Goal: Information Seeking & Learning: Learn about a topic

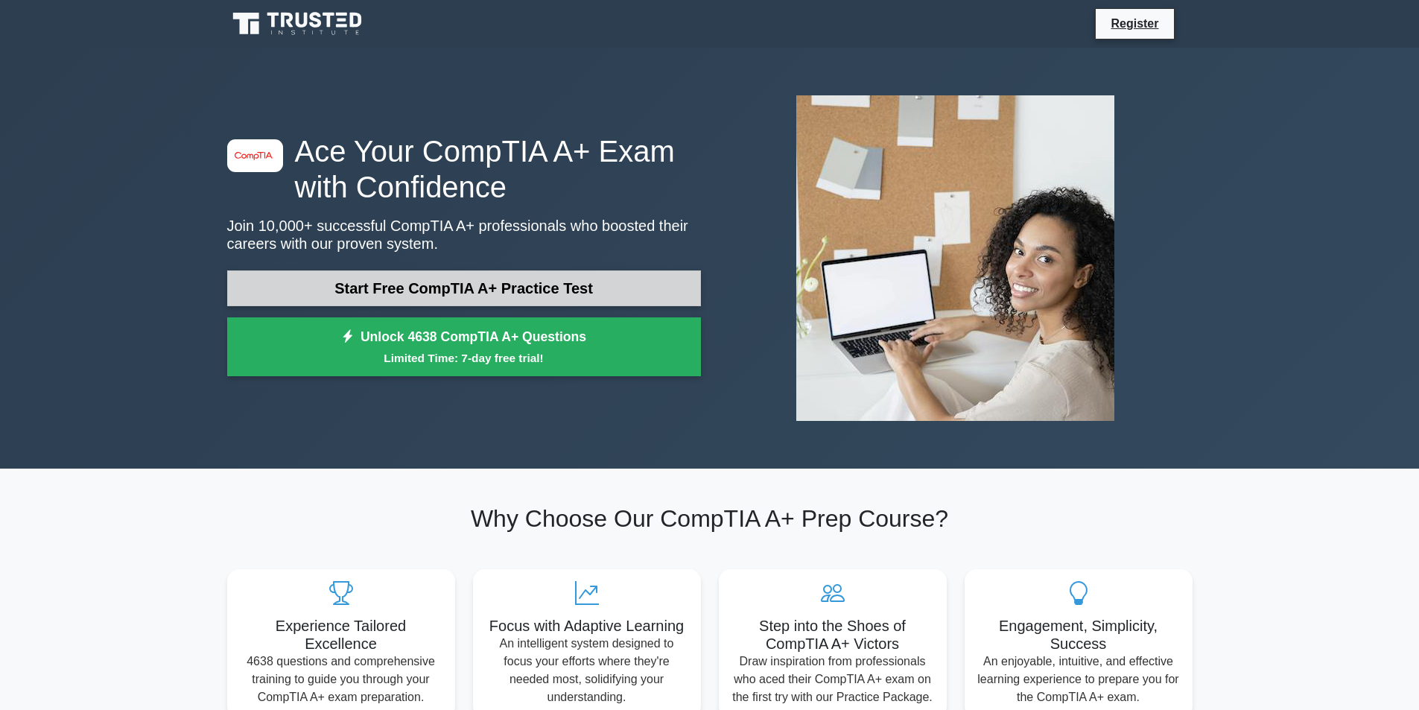
click at [427, 283] on link "Start Free CompTIA A+ Practice Test" at bounding box center [464, 288] width 474 height 36
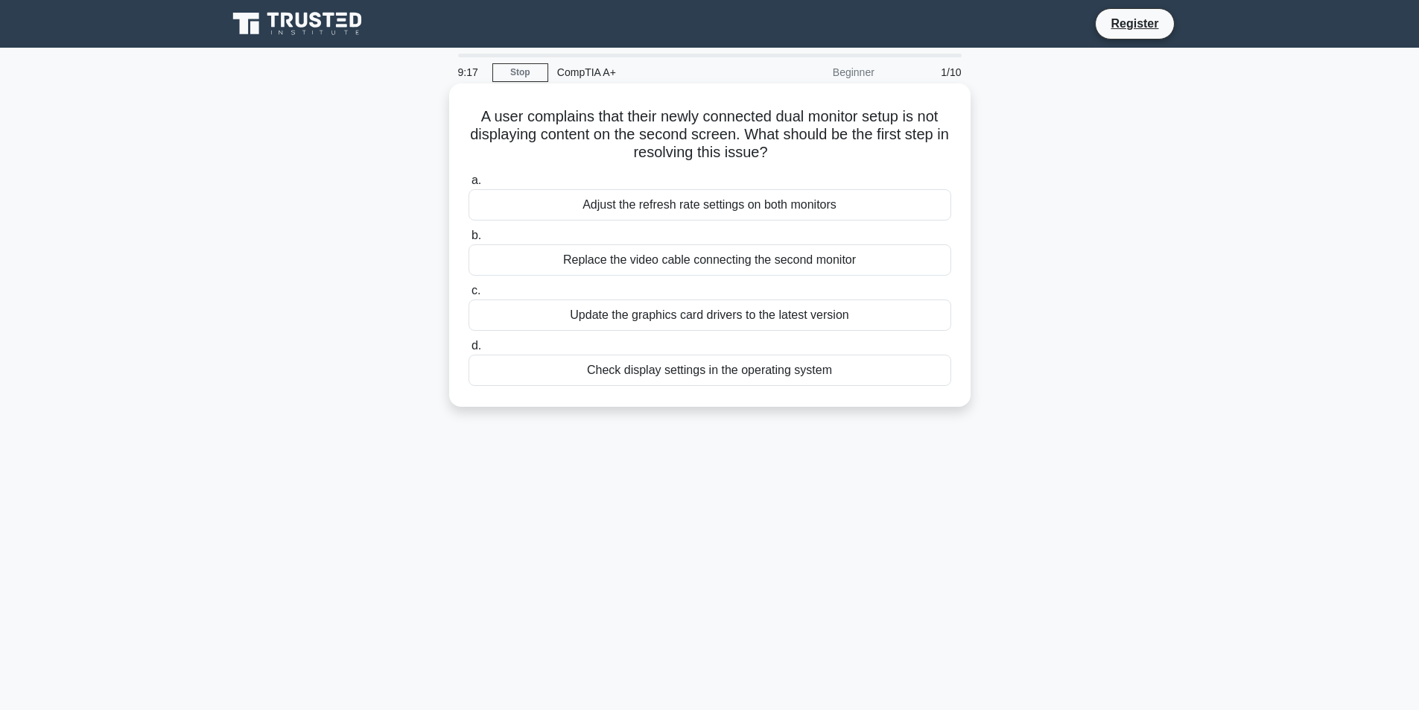
click at [689, 318] on div "Update the graphics card drivers to the latest version" at bounding box center [710, 314] width 483 height 31
click at [469, 296] on input "c. Update the graphics card drivers to the latest version" at bounding box center [469, 291] width 0 height 10
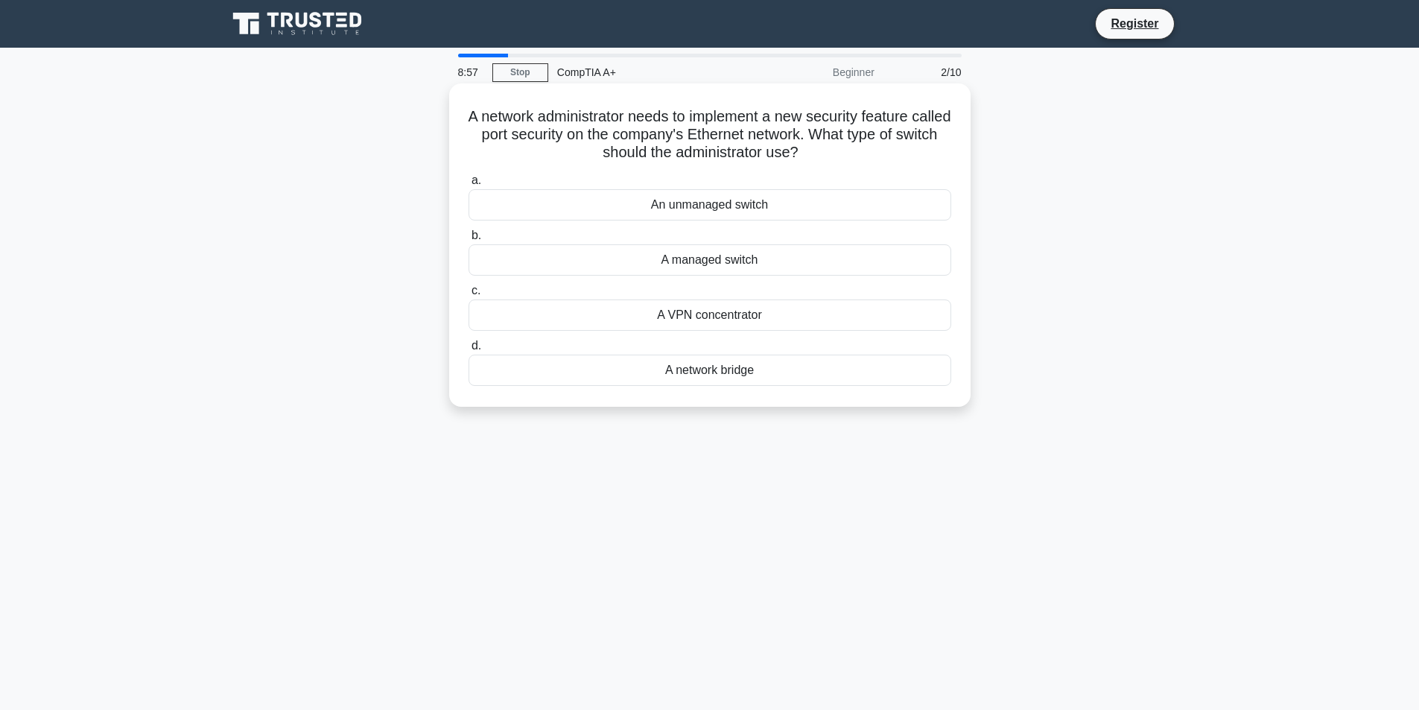
click at [703, 261] on div "A managed switch" at bounding box center [710, 259] width 483 height 31
click at [469, 241] on input "b. A managed switch" at bounding box center [469, 236] width 0 height 10
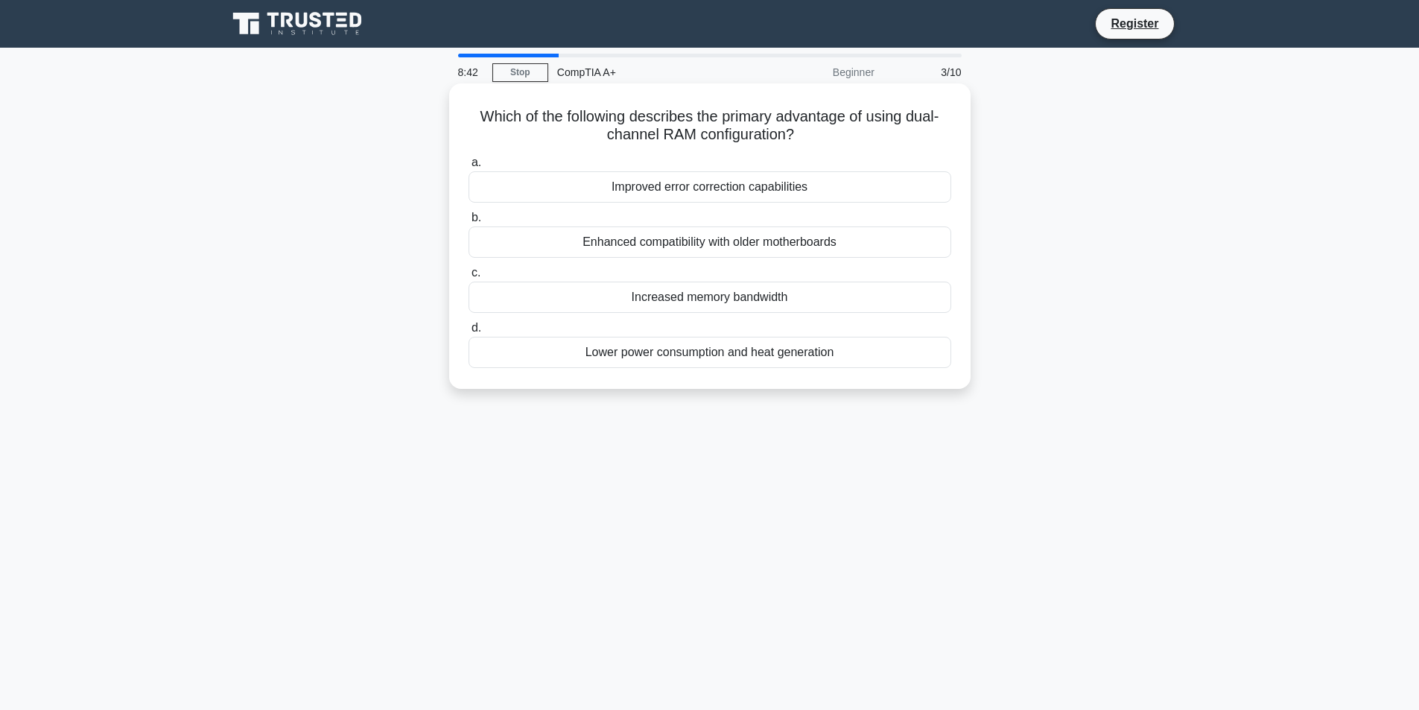
click at [711, 298] on div "Increased memory bandwidth" at bounding box center [710, 297] width 483 height 31
click at [469, 278] on input "c. Increased memory bandwidth" at bounding box center [469, 273] width 0 height 10
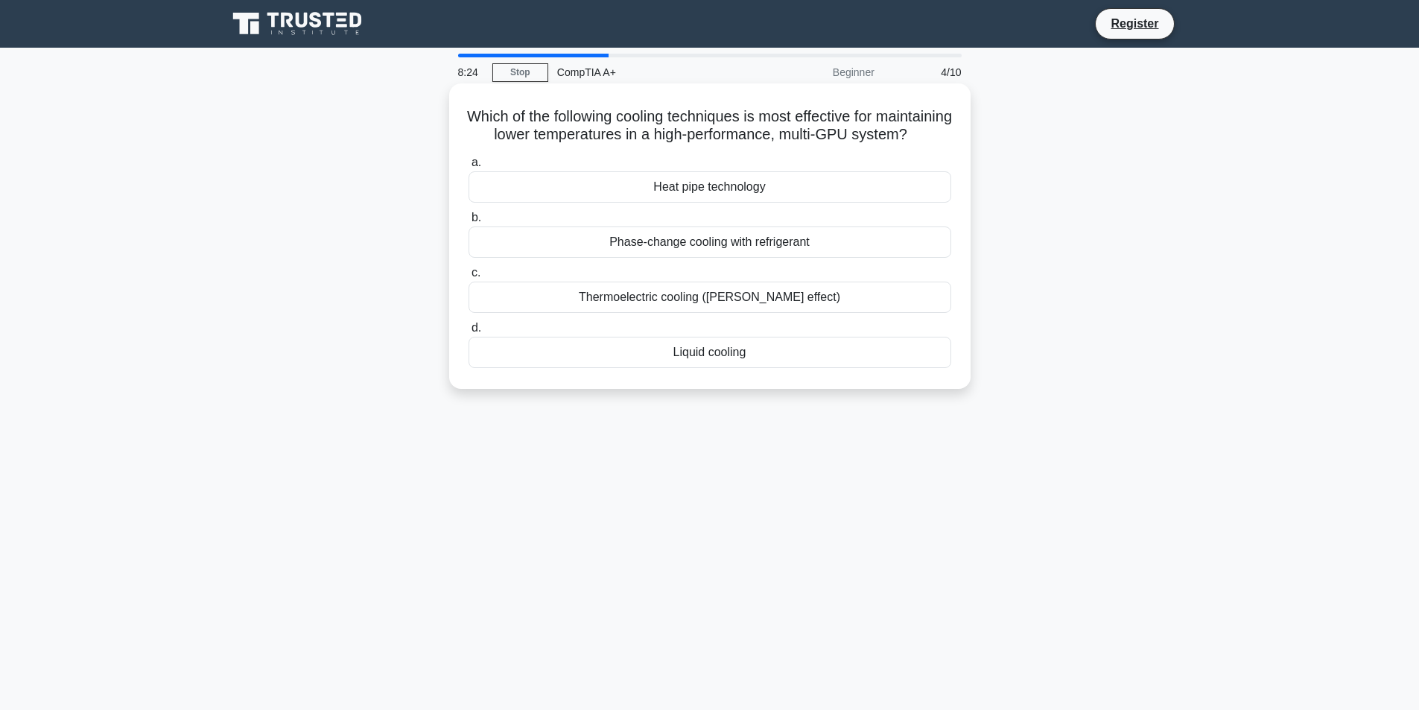
click at [686, 368] on div "Liquid cooling" at bounding box center [710, 352] width 483 height 31
click at [469, 333] on input "d. Liquid cooling" at bounding box center [469, 328] width 0 height 10
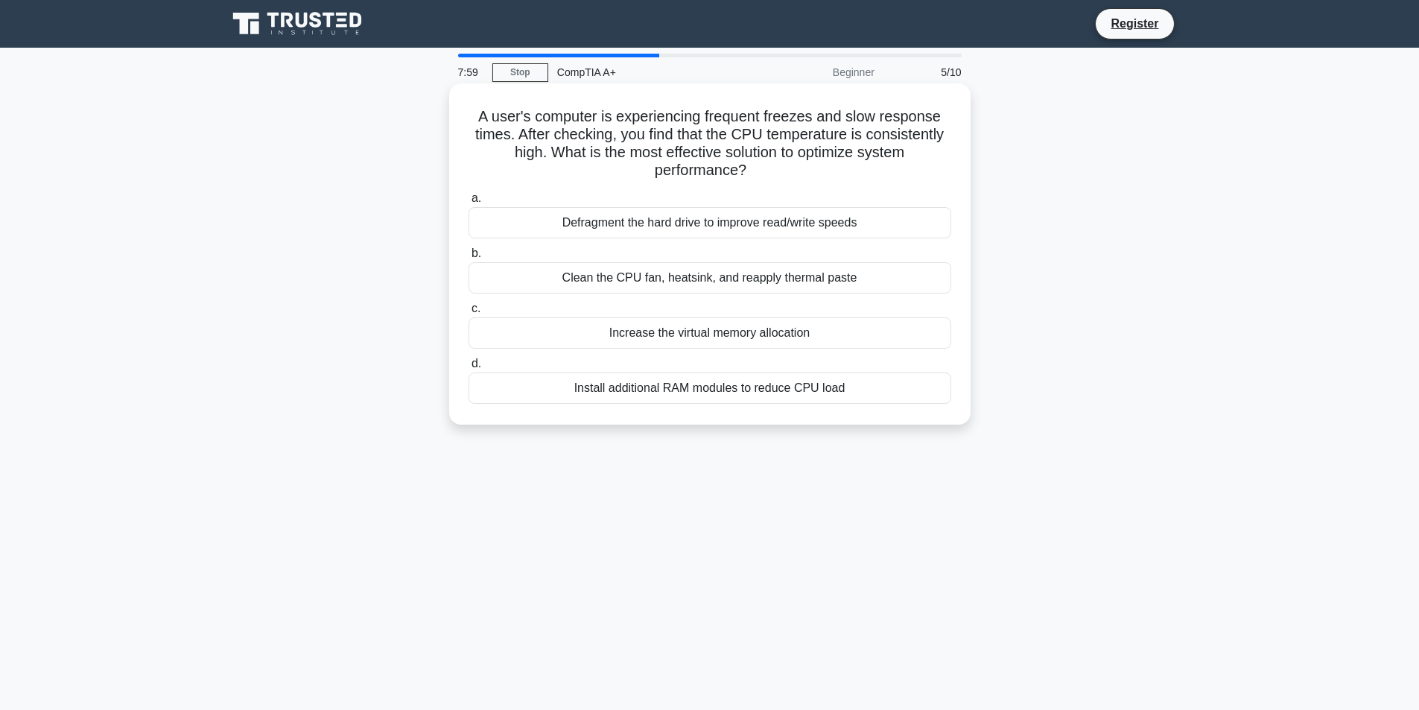
click at [662, 390] on div "Install additional RAM modules to reduce CPU load" at bounding box center [710, 387] width 483 height 31
click at [469, 369] on input "d. Install additional RAM modules to reduce CPU load" at bounding box center [469, 364] width 0 height 10
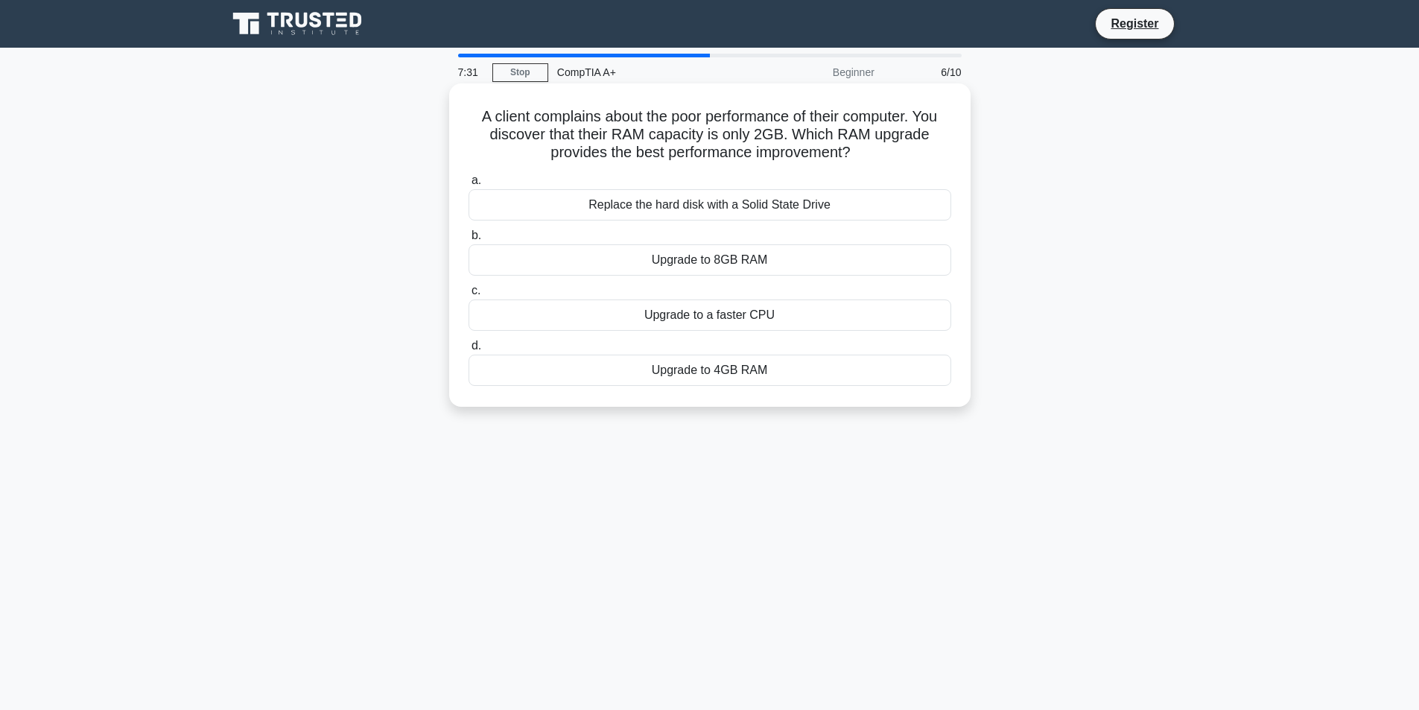
click at [716, 258] on div "Upgrade to 8GB RAM" at bounding box center [710, 259] width 483 height 31
click at [469, 241] on input "b. Upgrade to 8GB RAM" at bounding box center [469, 236] width 0 height 10
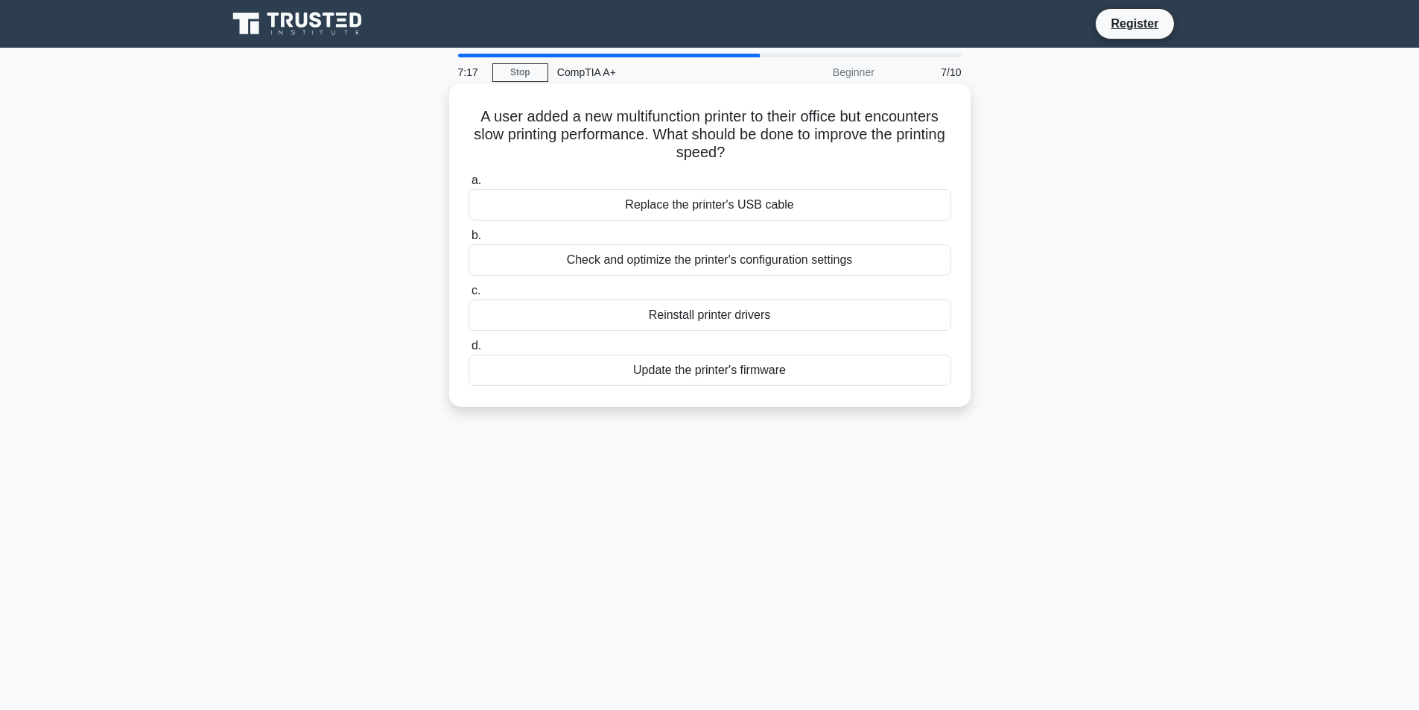
click at [688, 373] on div "Update the printer's firmware" at bounding box center [710, 370] width 483 height 31
click at [469, 351] on input "d. Update the printer's firmware" at bounding box center [469, 346] width 0 height 10
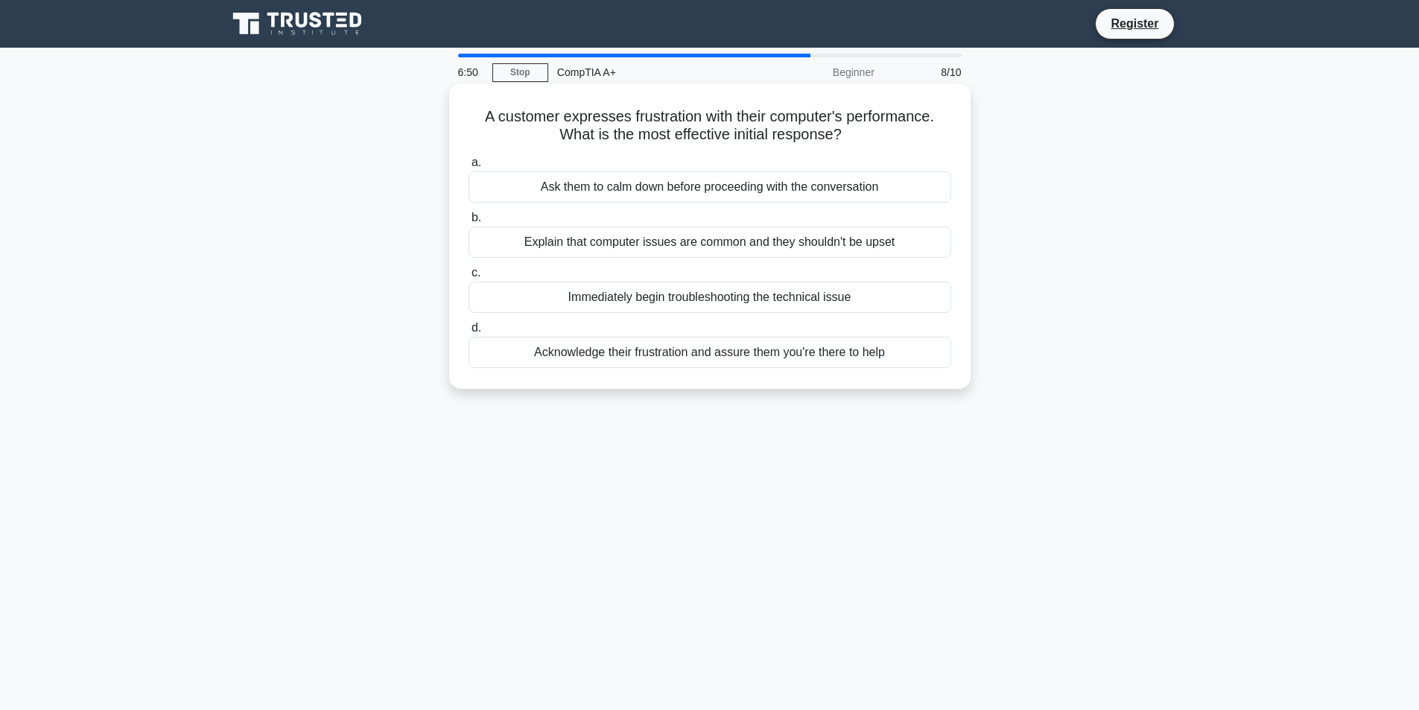
click at [728, 356] on div "Acknowledge their frustration and assure them you're there to help" at bounding box center [710, 352] width 483 height 31
click at [469, 333] on input "d. Acknowledge their frustration and assure them you're there to help" at bounding box center [469, 328] width 0 height 10
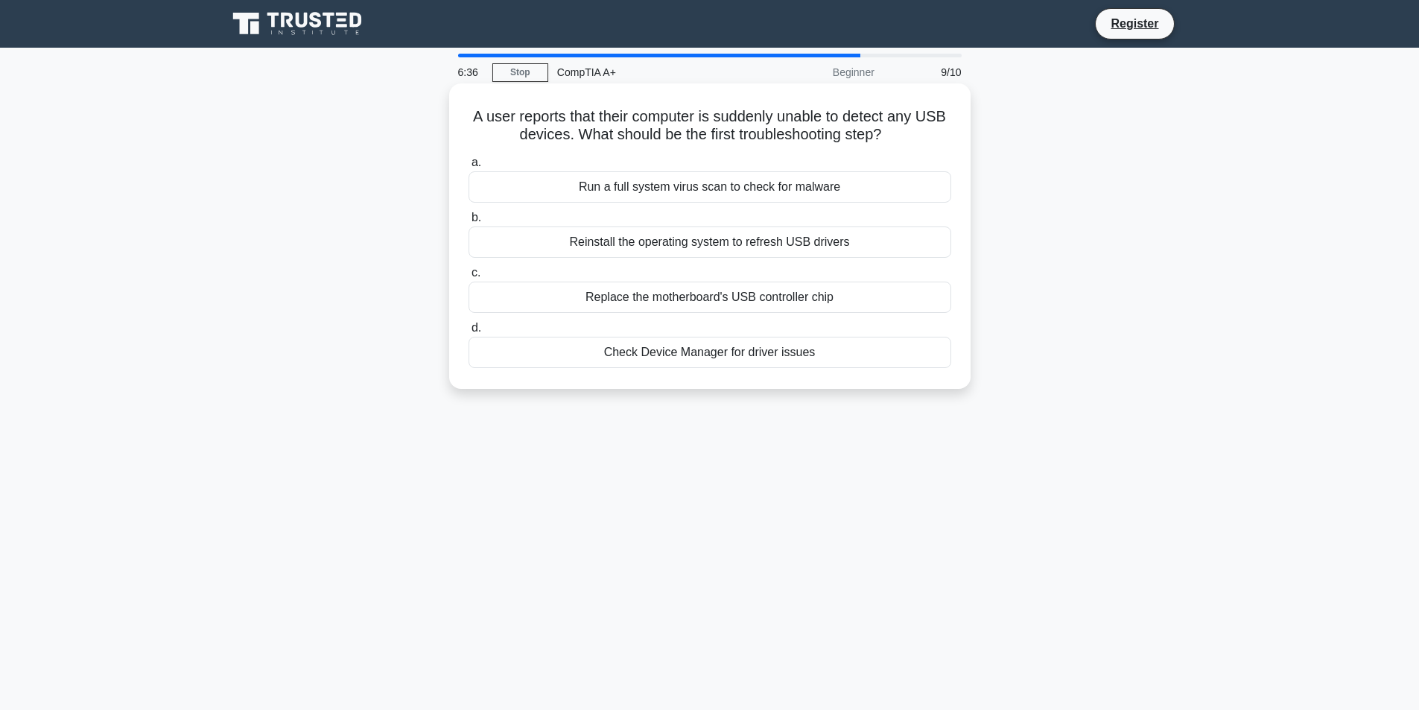
click at [683, 360] on div "Check Device Manager for driver issues" at bounding box center [710, 352] width 483 height 31
click at [469, 333] on input "d. Check Device Manager for driver issues" at bounding box center [469, 328] width 0 height 10
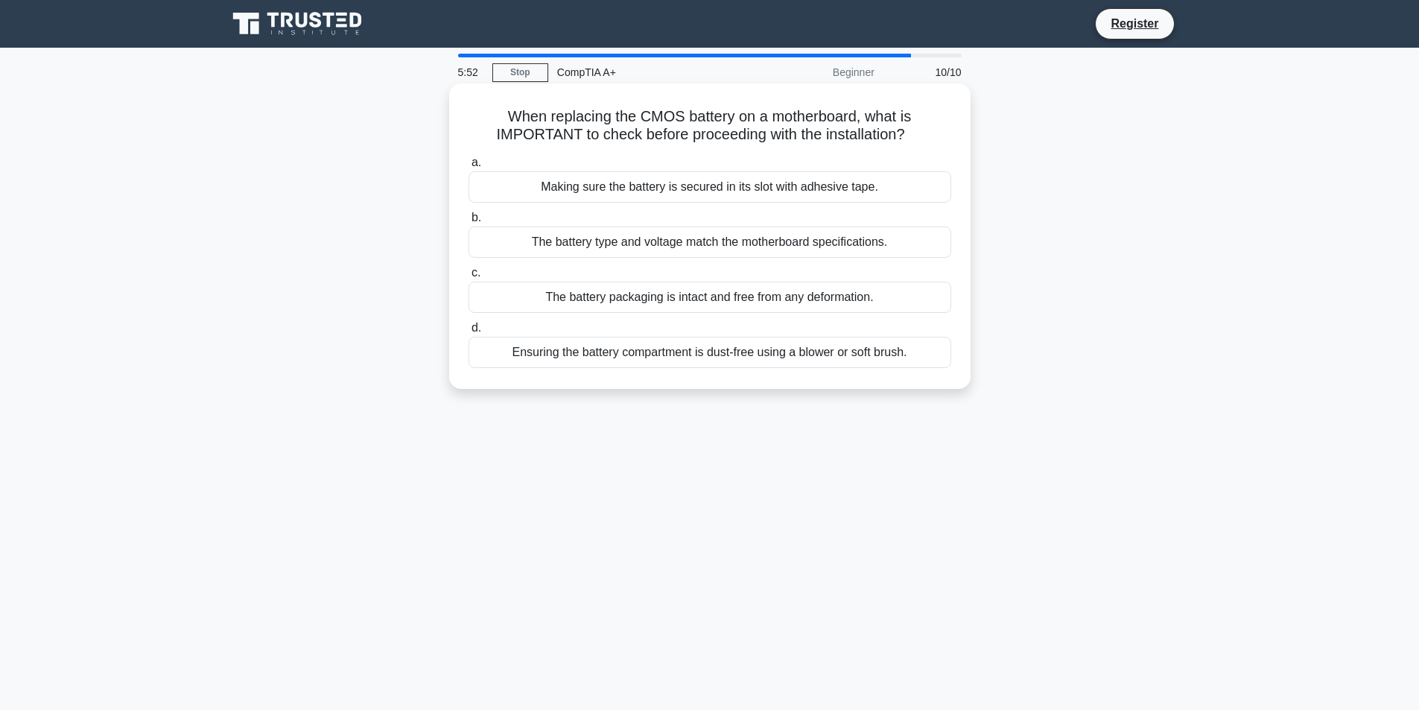
click at [766, 244] on div "The battery type and voltage match the motherboard specifications." at bounding box center [710, 241] width 483 height 31
click at [469, 223] on input "b. The battery type and voltage match the motherboard specifications." at bounding box center [469, 218] width 0 height 10
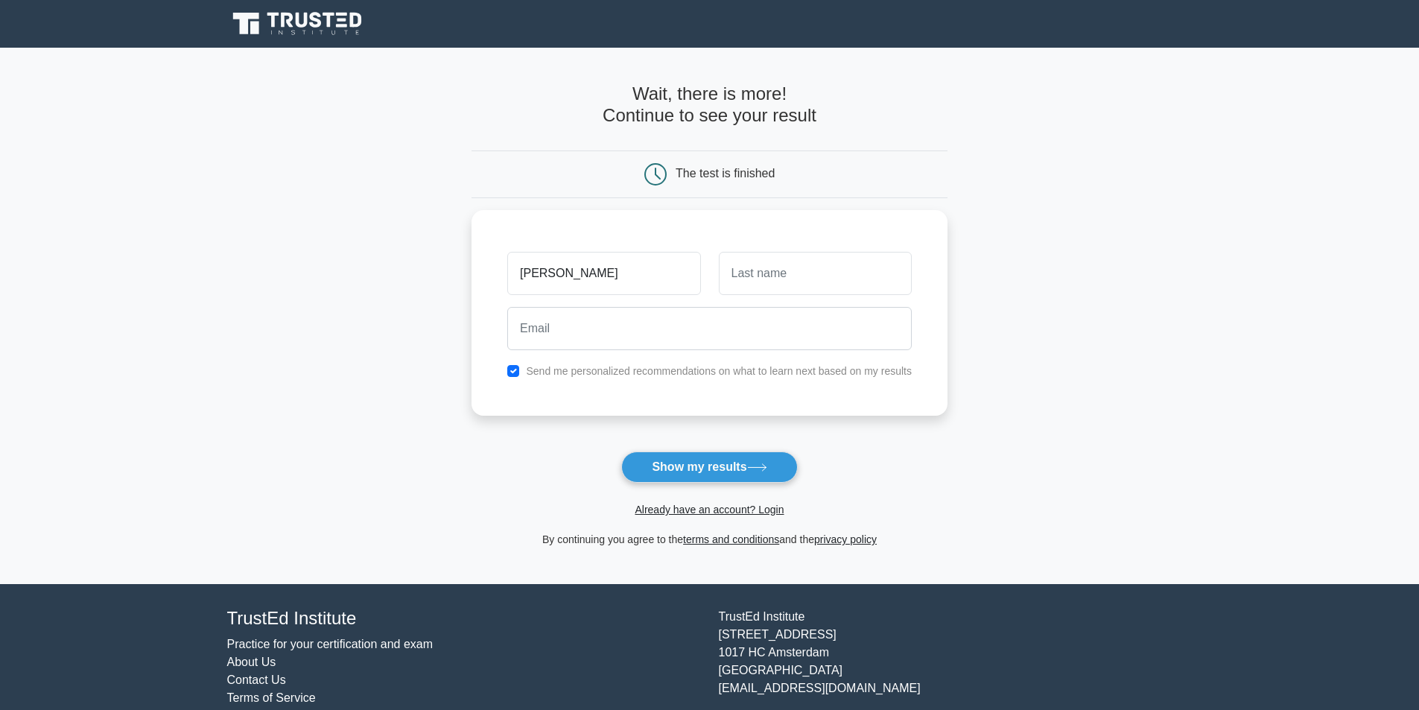
type input "[PERSON_NAME]"
type input "Plaisir"
click at [543, 316] on input "email" at bounding box center [709, 324] width 405 height 43
type input "Ingplaisireder@gmail.com"
click at [663, 475] on button "Show my results" at bounding box center [709, 466] width 176 height 31
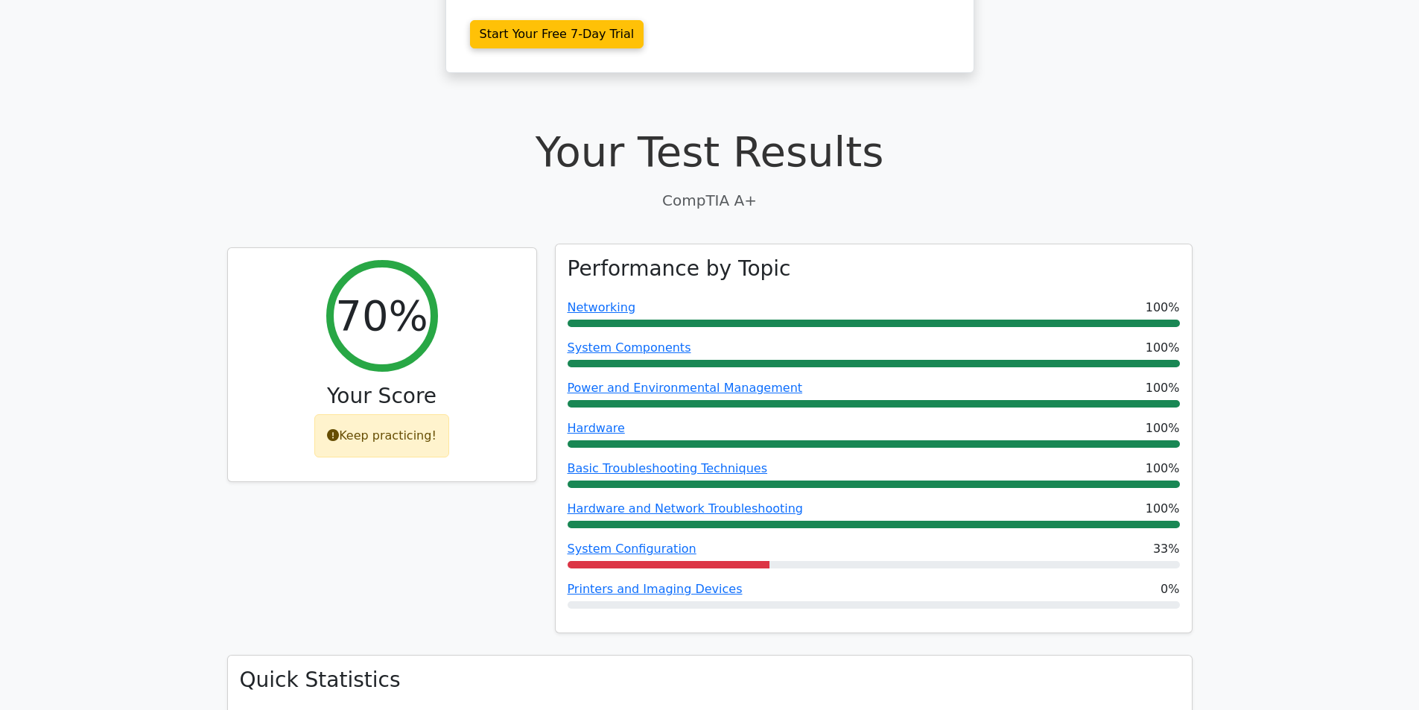
scroll to position [372, 0]
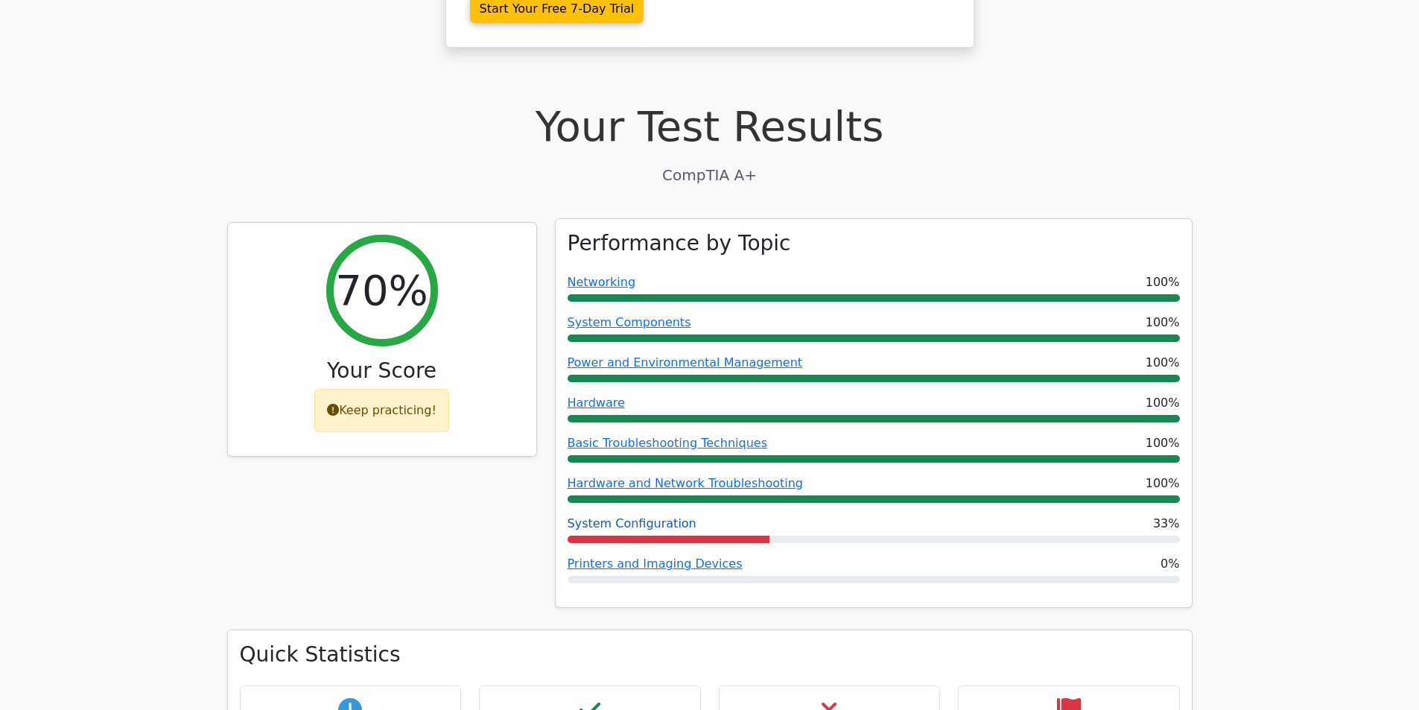
click at [624, 516] on link "System Configuration" at bounding box center [632, 523] width 129 height 14
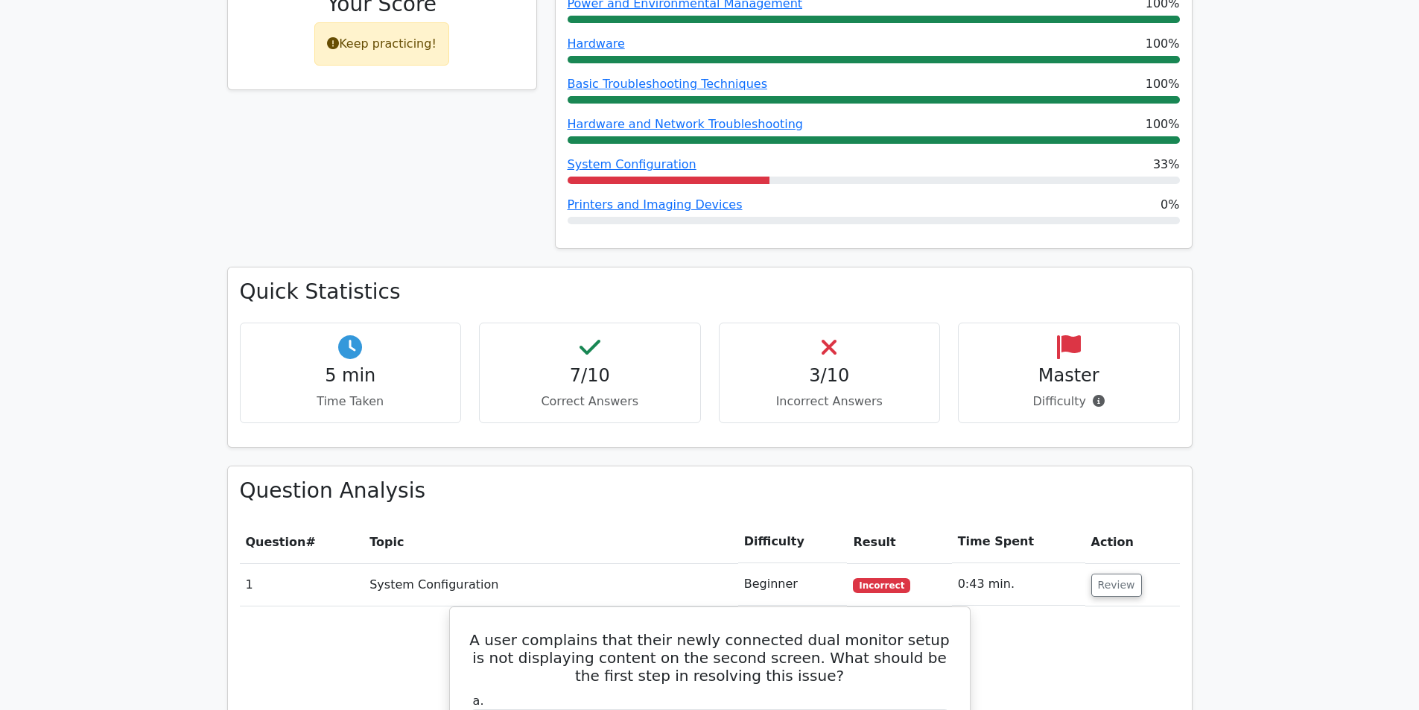
scroll to position [745, 0]
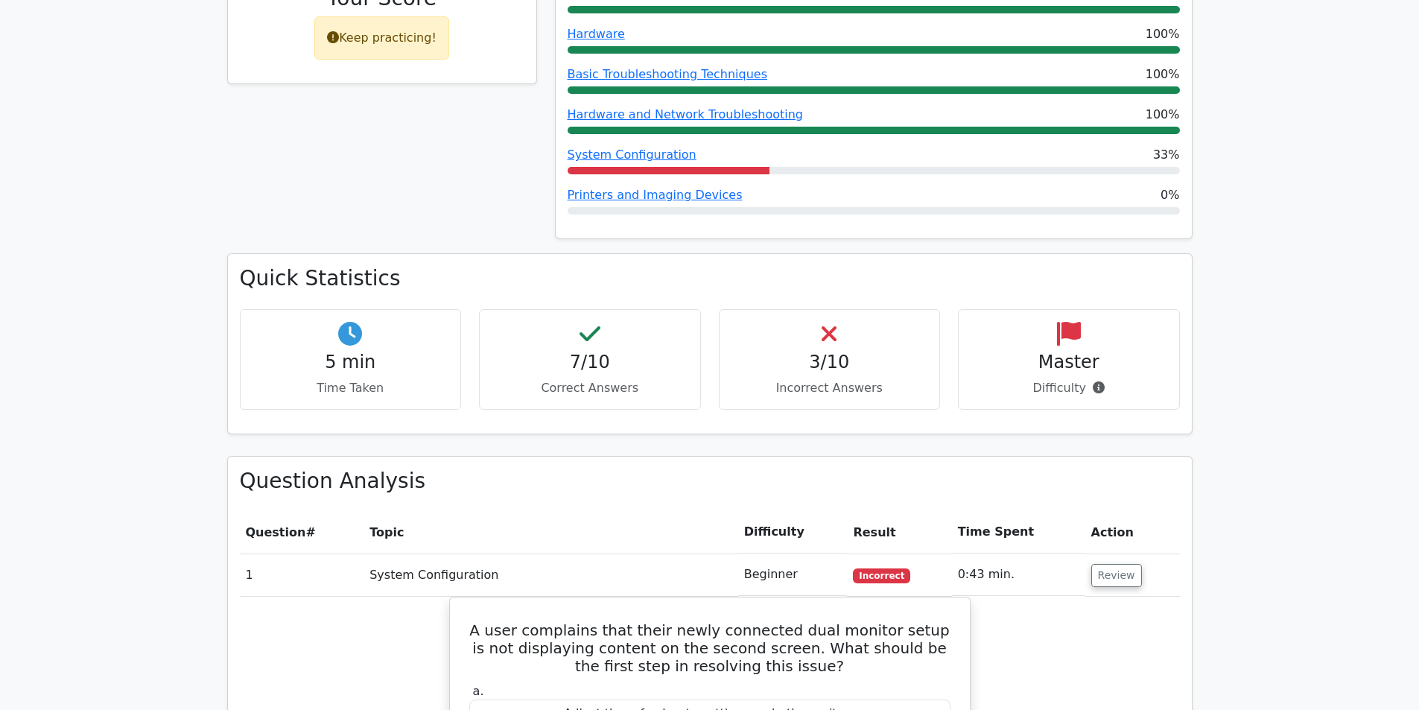
click at [843, 321] on div "3/10 Incorrect Answers" at bounding box center [830, 359] width 222 height 101
click at [801, 352] on h4 "3/10" at bounding box center [830, 363] width 197 height 22
click at [843, 309] on div "3/10 Incorrect Answers" at bounding box center [830, 359] width 222 height 101
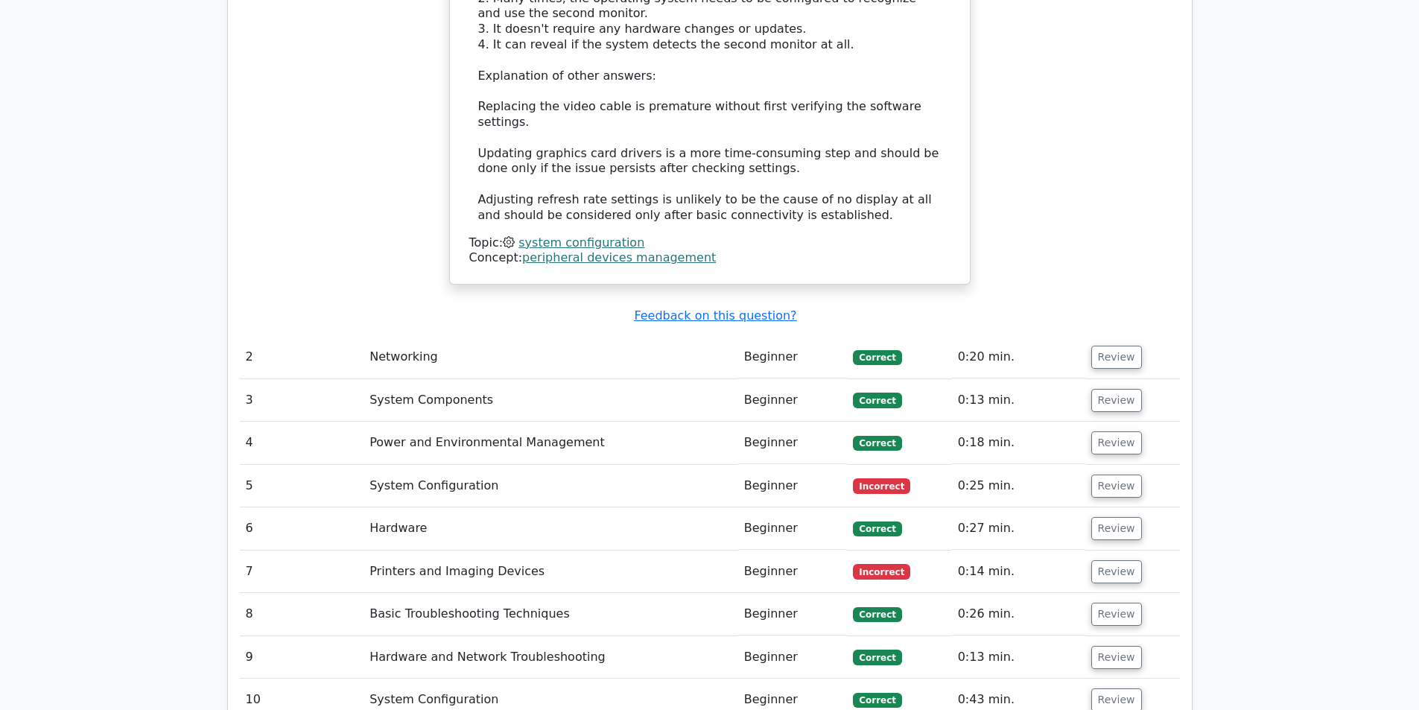
scroll to position [1788, 0]
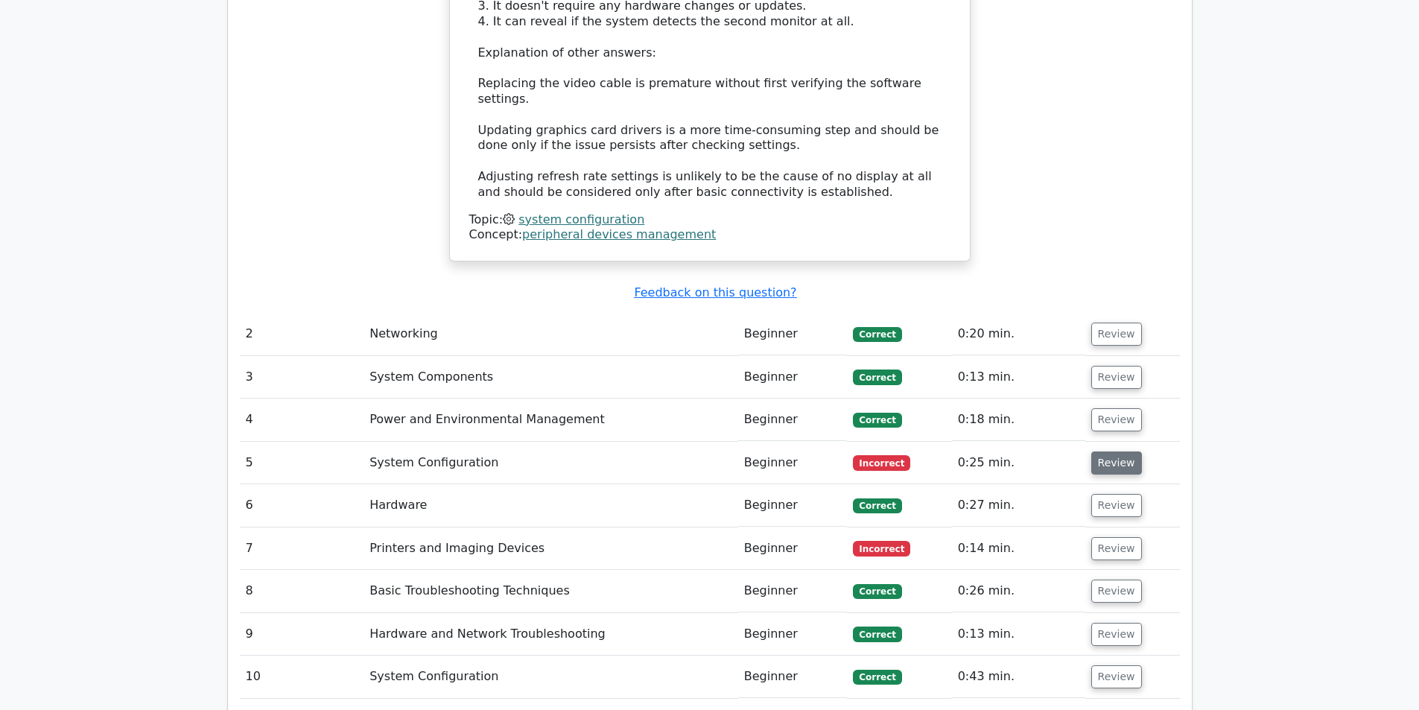
click at [1103, 451] on button "Review" at bounding box center [1116, 462] width 51 height 23
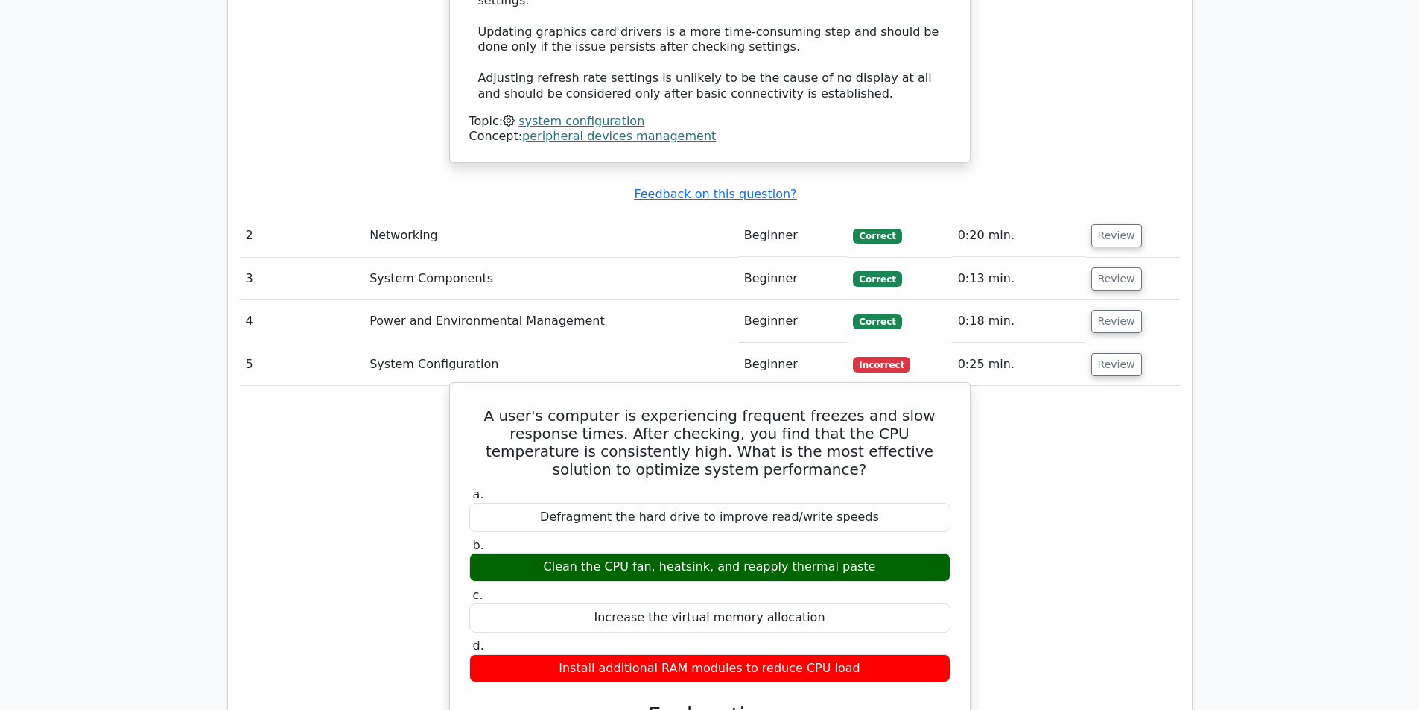
scroll to position [1862, 0]
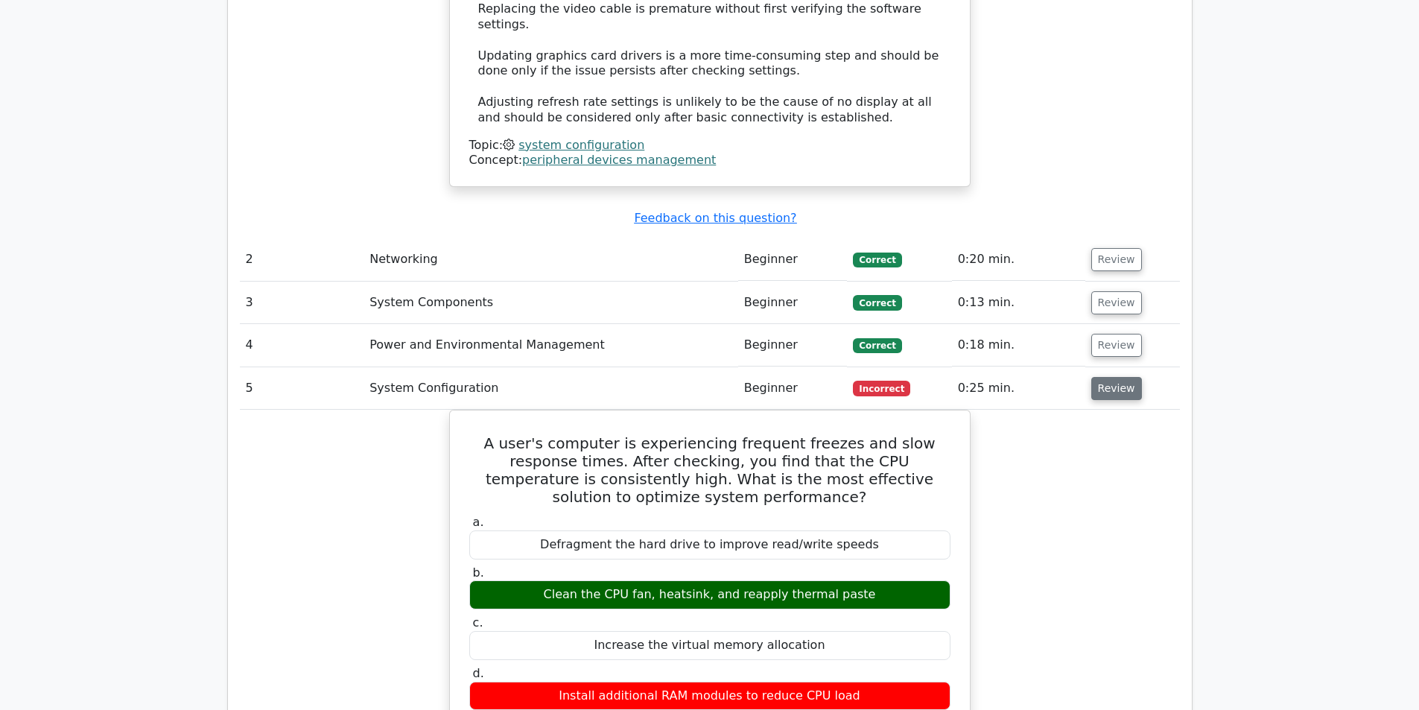
click at [1122, 377] on button "Review" at bounding box center [1116, 388] width 51 height 23
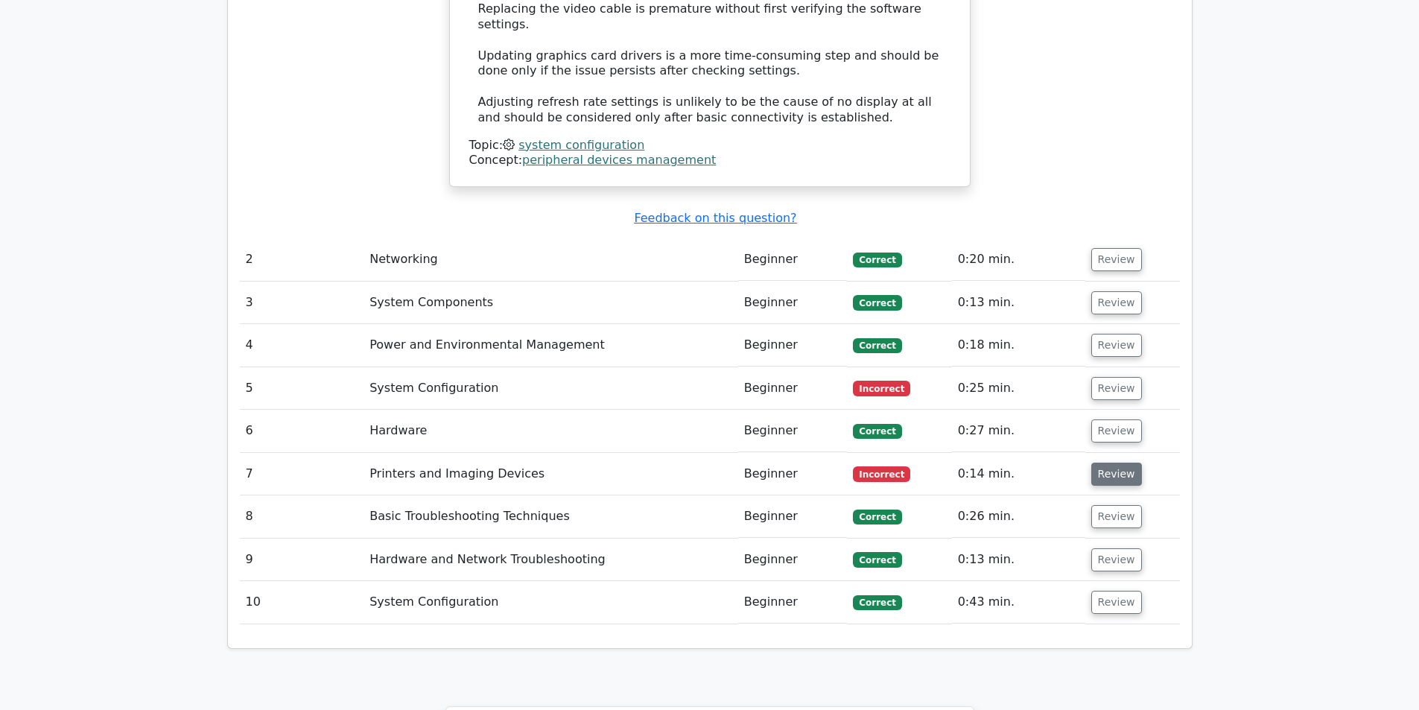
click at [1103, 463] on button "Review" at bounding box center [1116, 474] width 51 height 23
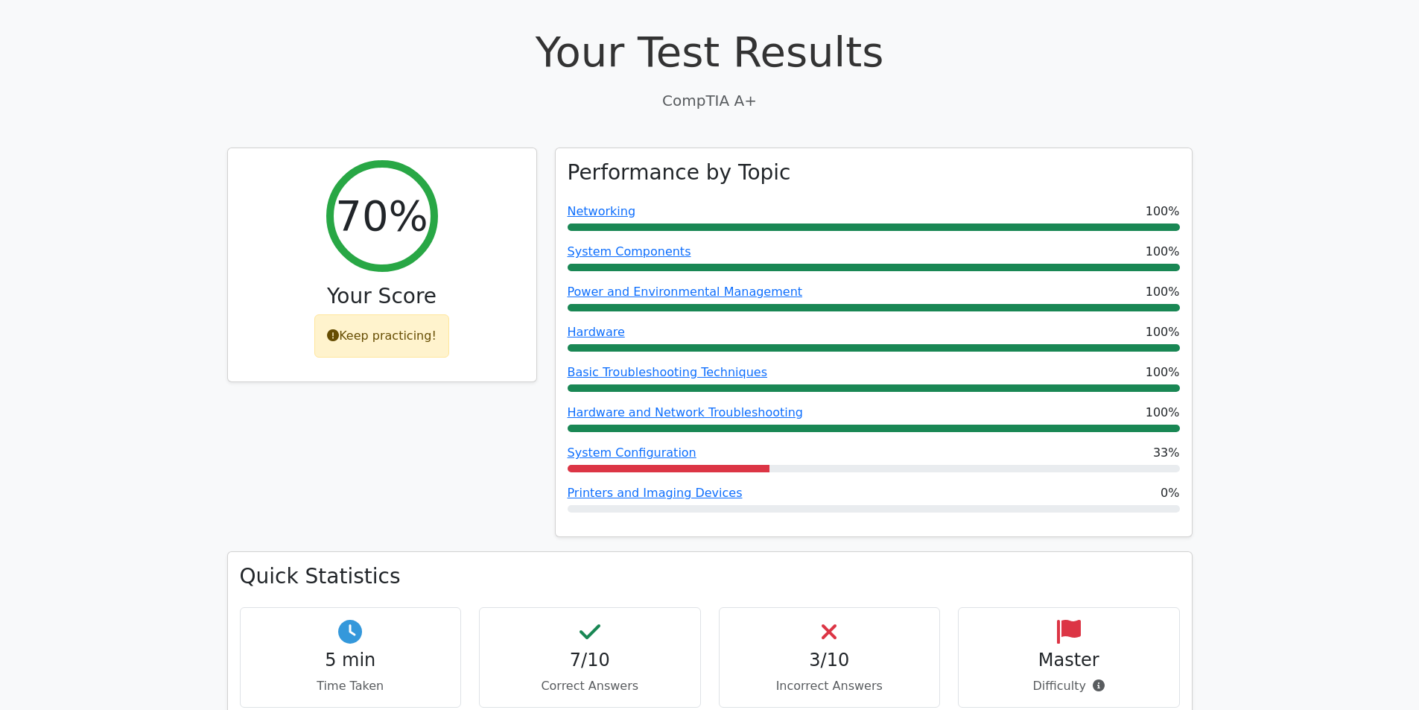
scroll to position [0, 0]
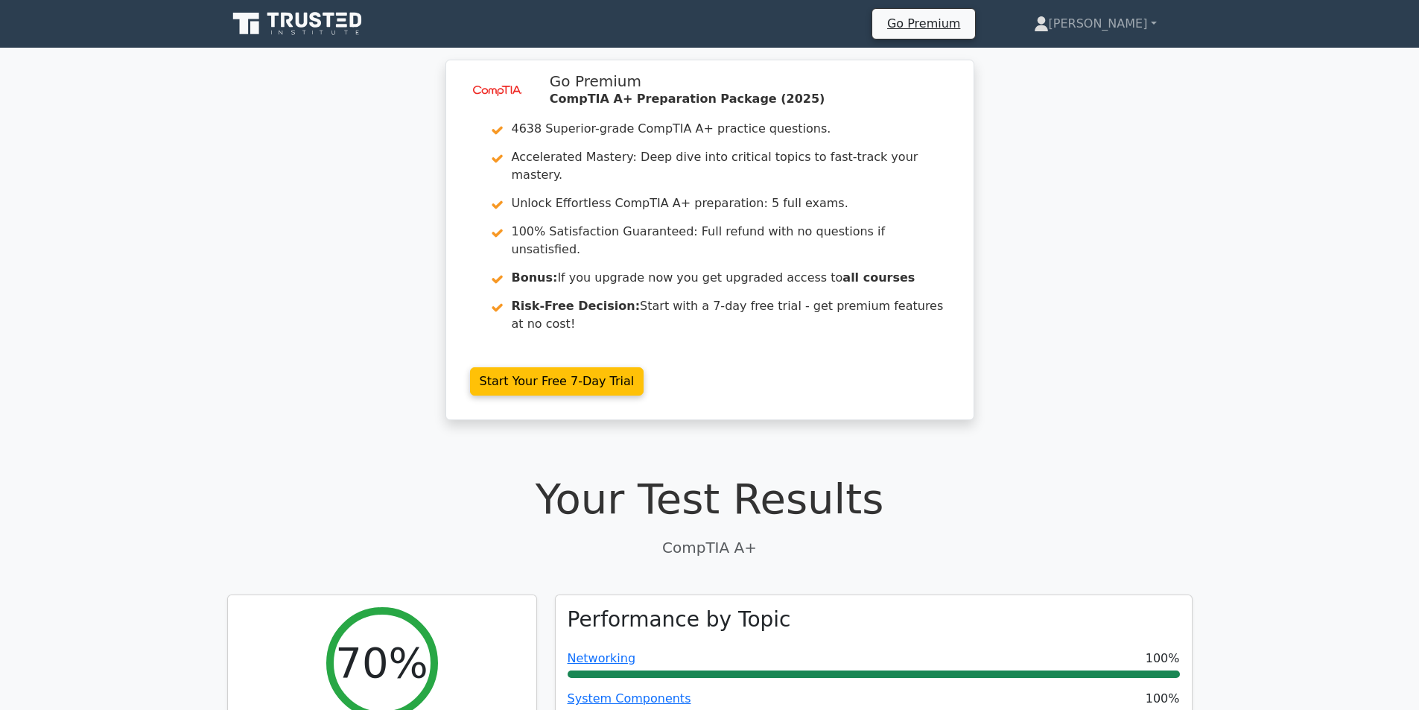
click at [863, 536] on p "CompTIA A+" at bounding box center [709, 547] width 965 height 22
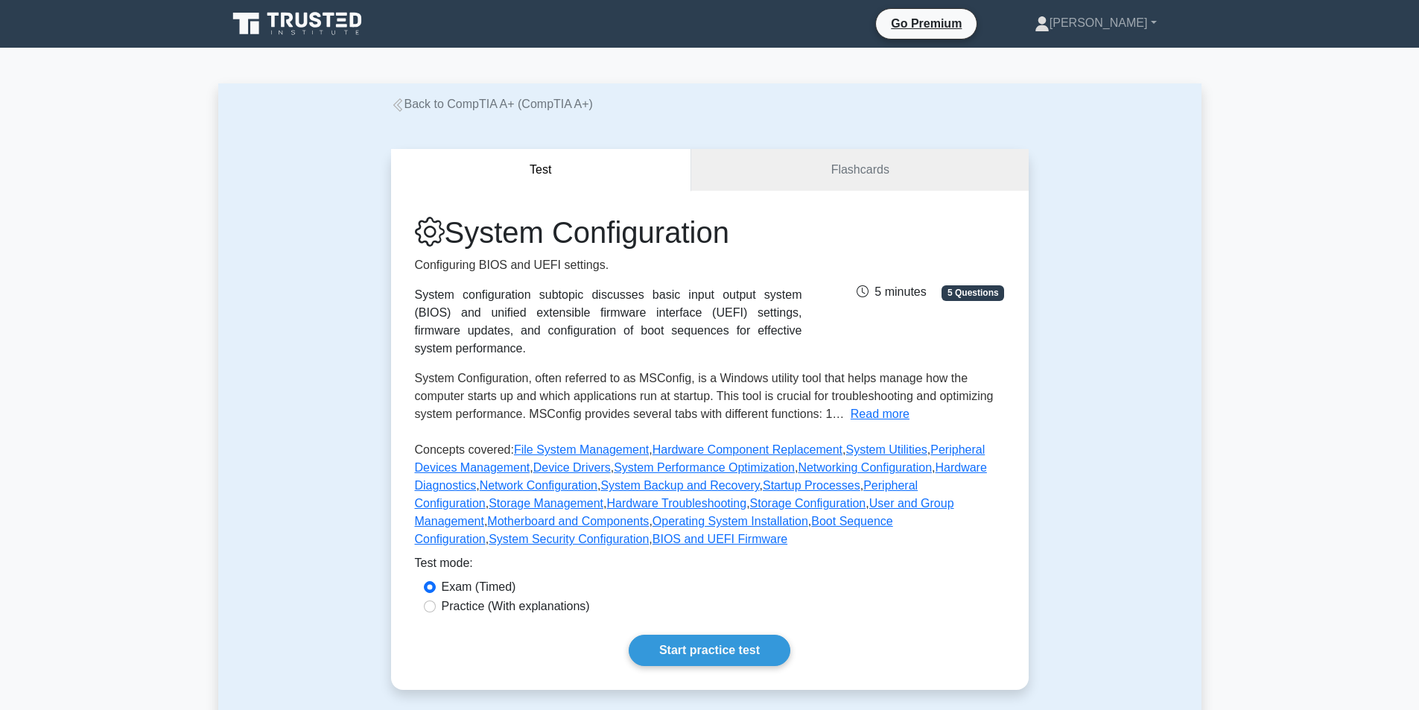
click at [1190, 295] on div "Test Flashcards System Configuration Configuring BIOS and UEFI settings. System…" at bounding box center [709, 419] width 983 height 612
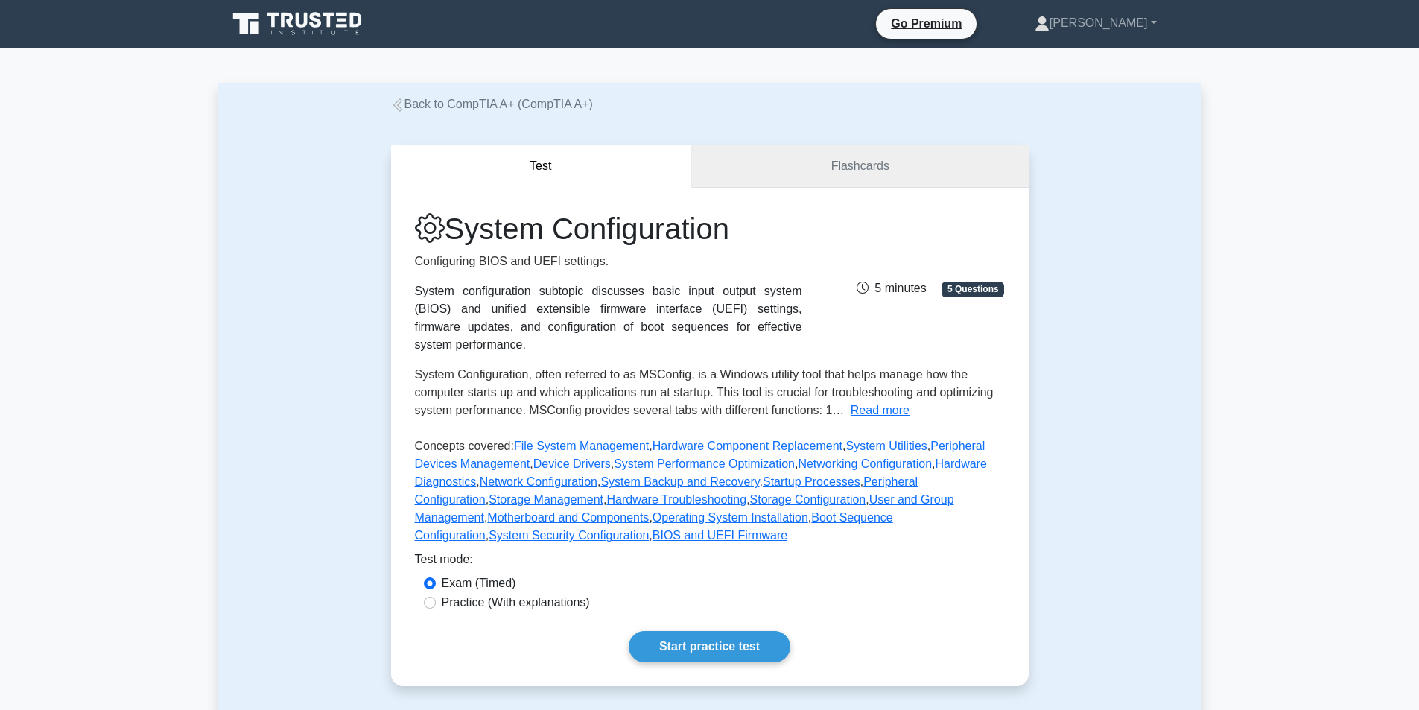
click at [805, 170] on link "Flashcards" at bounding box center [859, 166] width 337 height 42
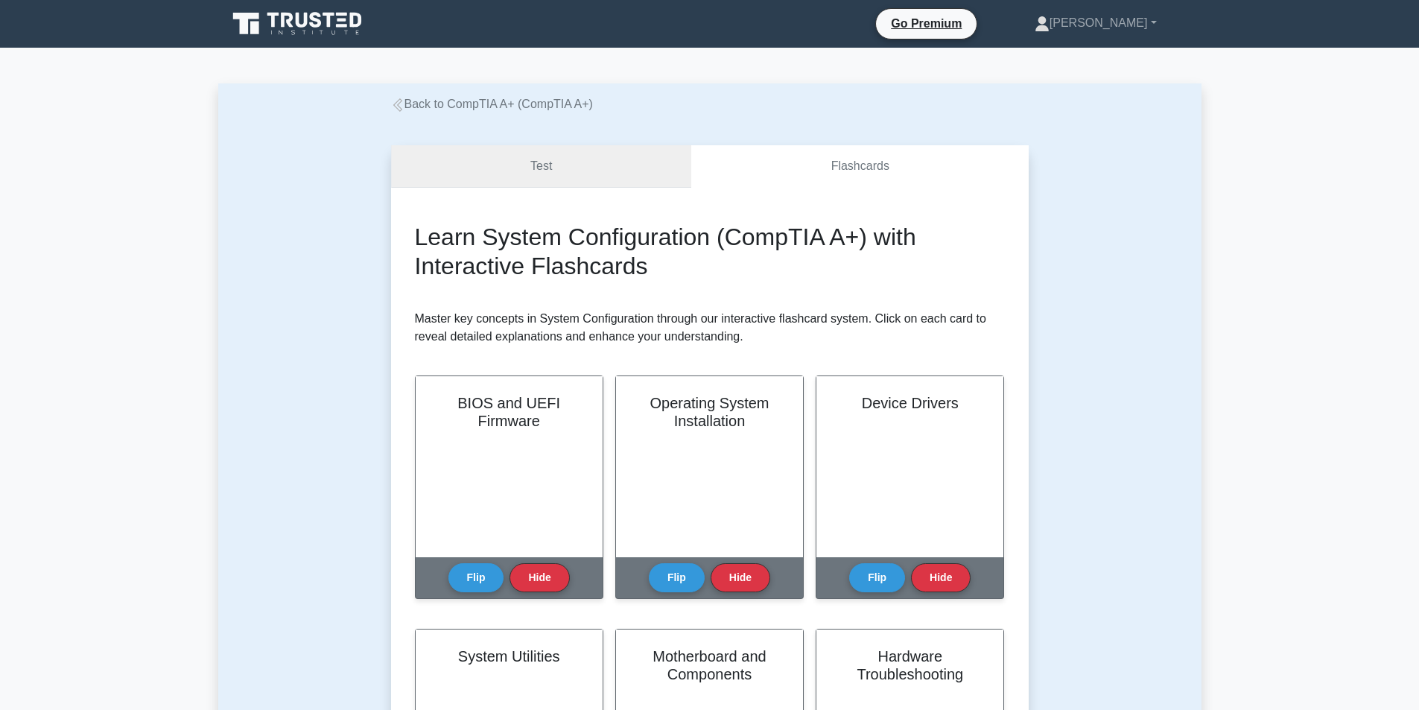
click at [543, 162] on link "Test" at bounding box center [541, 166] width 301 height 42
